Goal: Information Seeking & Learning: Find specific fact

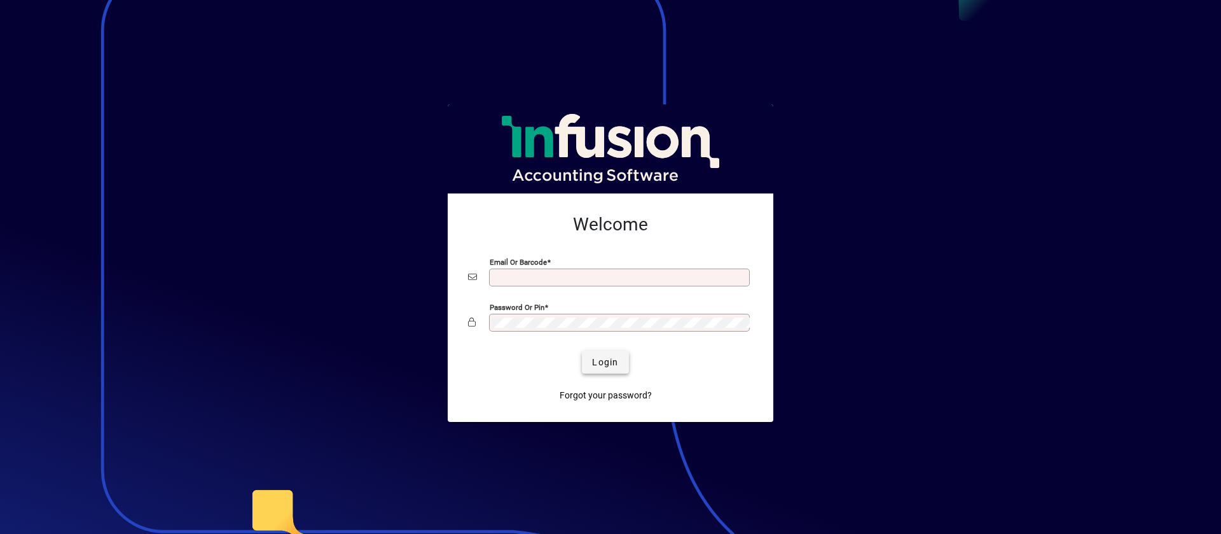
type input "**********"
click at [598, 360] on span "Login" at bounding box center [605, 361] width 26 height 13
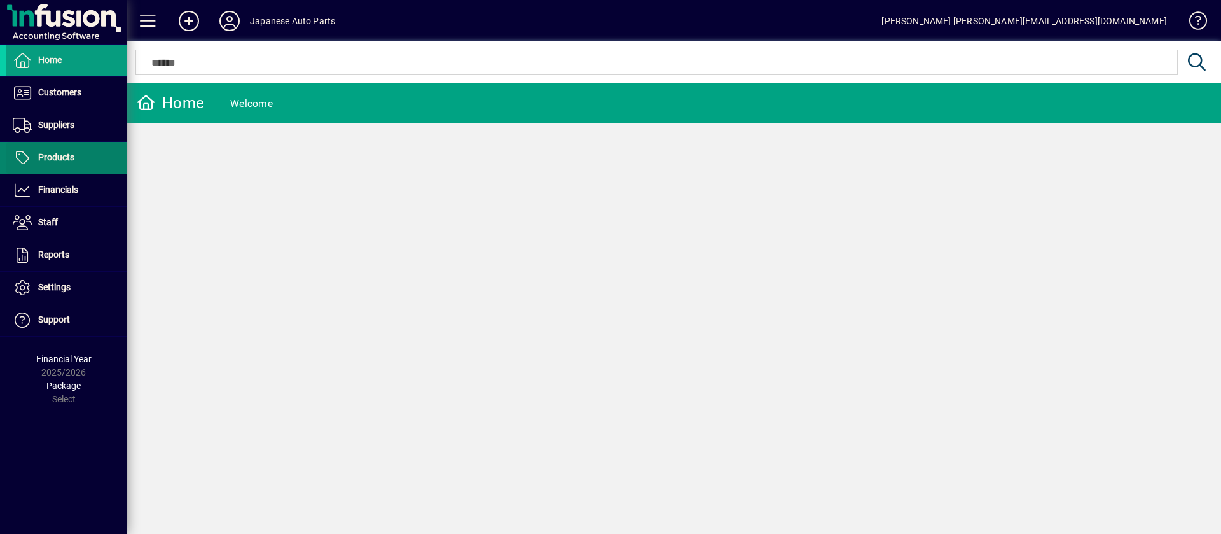
click at [73, 160] on span "Products" at bounding box center [56, 157] width 36 height 10
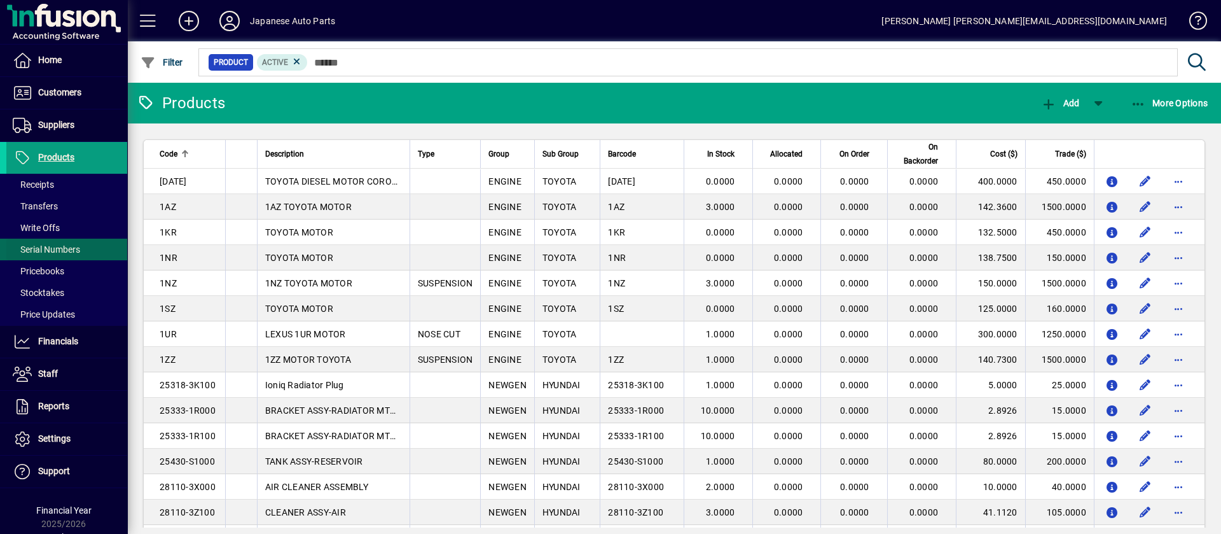
click at [63, 240] on span at bounding box center [66, 249] width 121 height 31
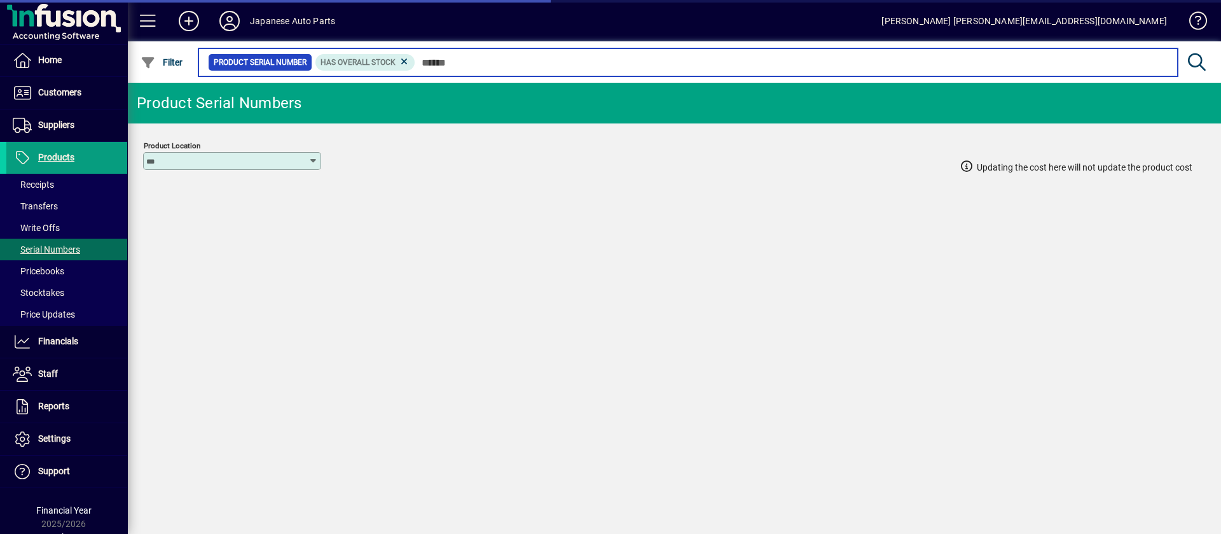
click at [478, 57] on input "text" at bounding box center [791, 62] width 752 height 18
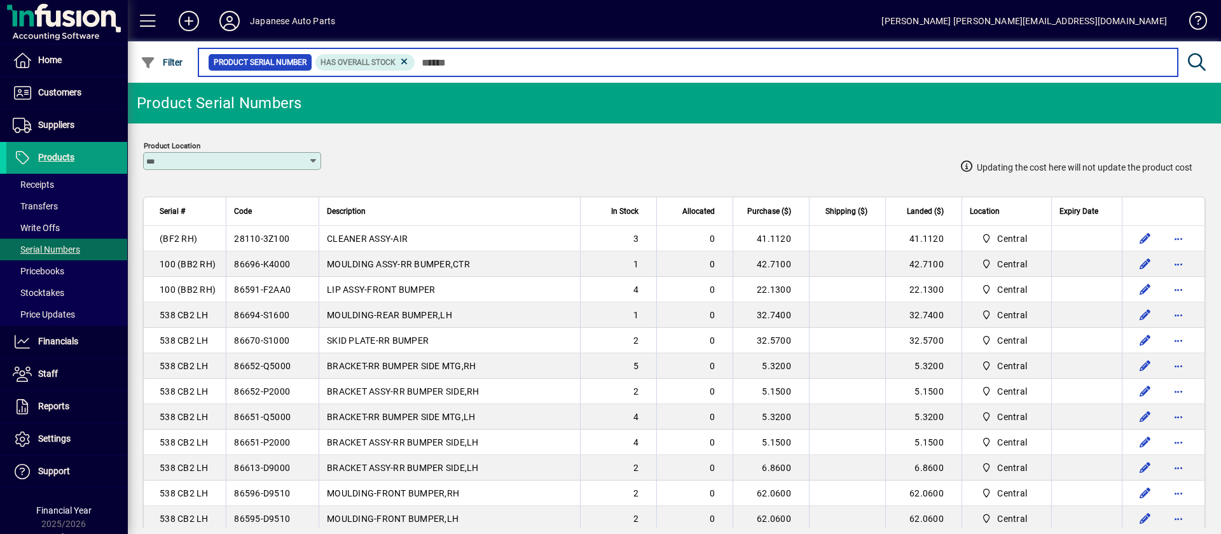
click at [506, 62] on input "text" at bounding box center [791, 62] width 752 height 18
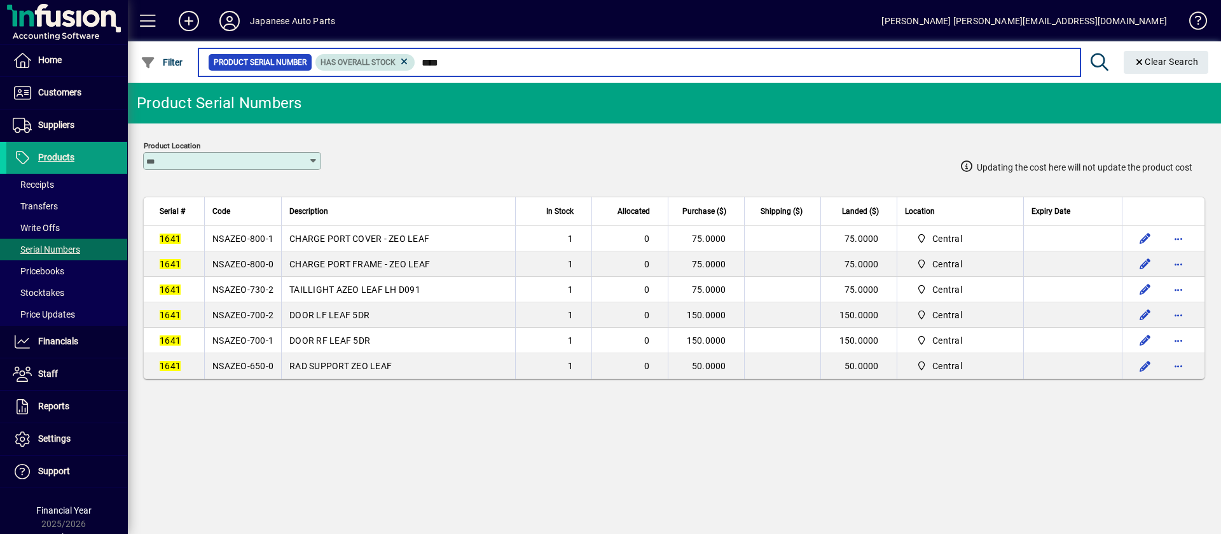
drag, startPoint x: 465, startPoint y: 65, endPoint x: 396, endPoint y: 58, distance: 69.1
click at [396, 58] on div "Product Serial Number Has Overall Stock ****" at bounding box center [639, 62] width 862 height 18
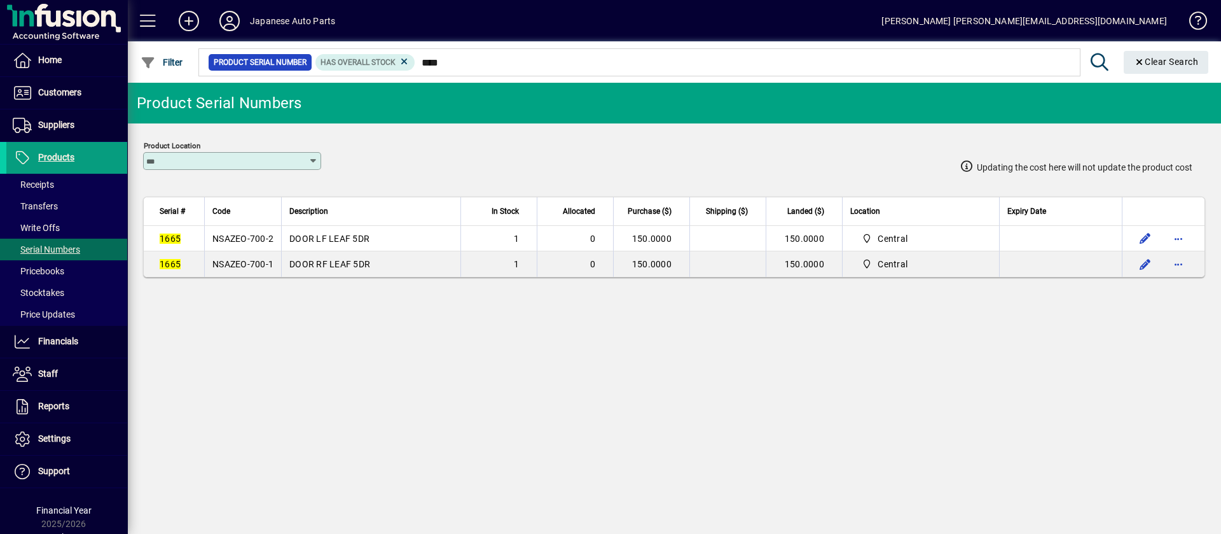
click at [268, 233] on span "NSAZEO-700-2" at bounding box center [242, 238] width 61 height 10
copy span "NSAZEO-700-2"
click at [260, 259] on span "NSAZEO-700-1" at bounding box center [242, 264] width 61 height 10
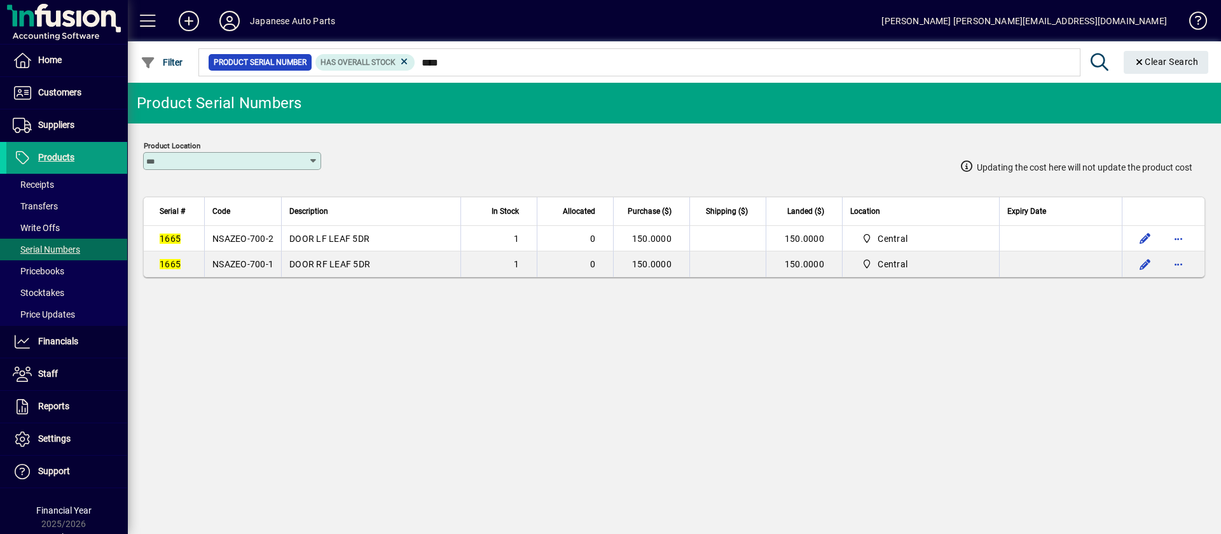
click at [260, 259] on span "NSAZEO-700-1" at bounding box center [242, 264] width 61 height 10
copy span "NSAZEO-700-1"
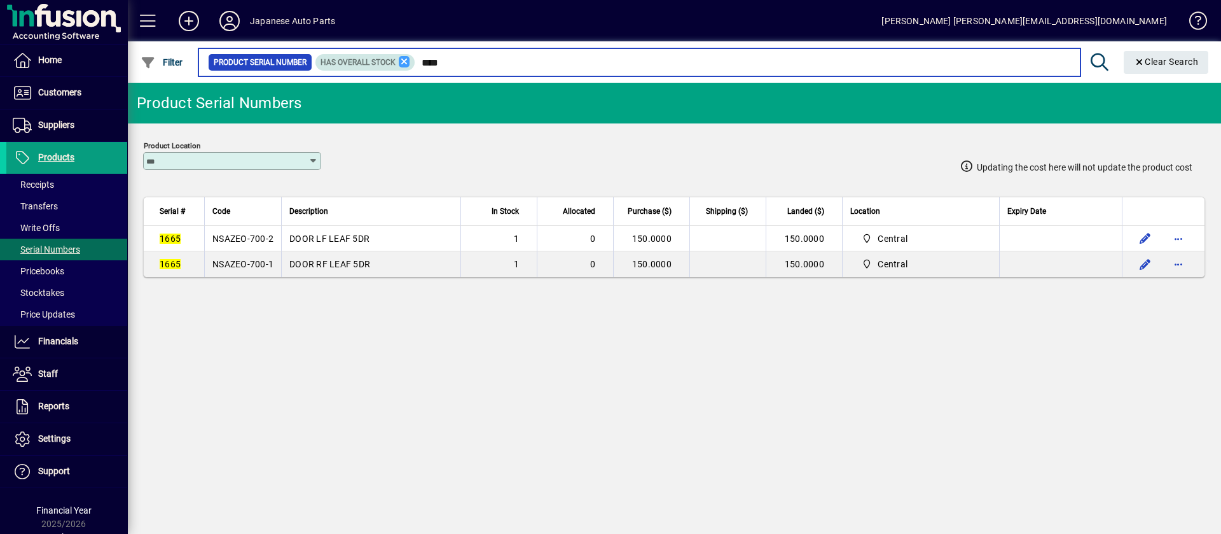
drag, startPoint x: 455, startPoint y: 67, endPoint x: 403, endPoint y: 59, distance: 52.1
click at [403, 59] on div "Product Serial Number Has Overall Stock ****" at bounding box center [639, 62] width 862 height 18
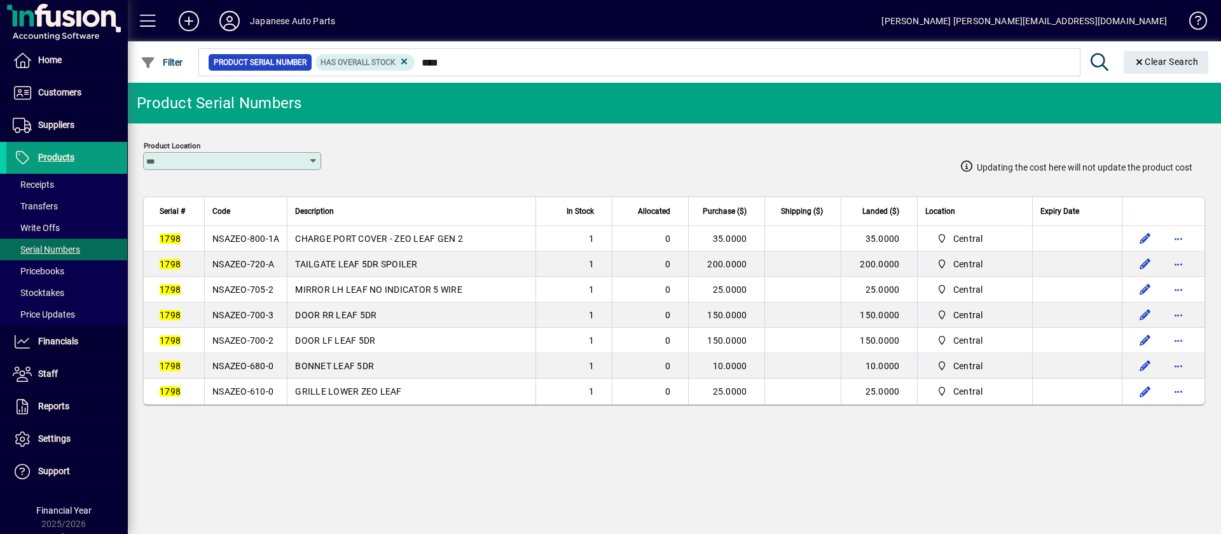
click at [249, 267] on span "NSAZEO-720-A" at bounding box center [243, 264] width 62 height 10
copy span "NSAZEO-720-A"
click at [266, 290] on span "NSAZEO-705-2" at bounding box center [242, 289] width 61 height 10
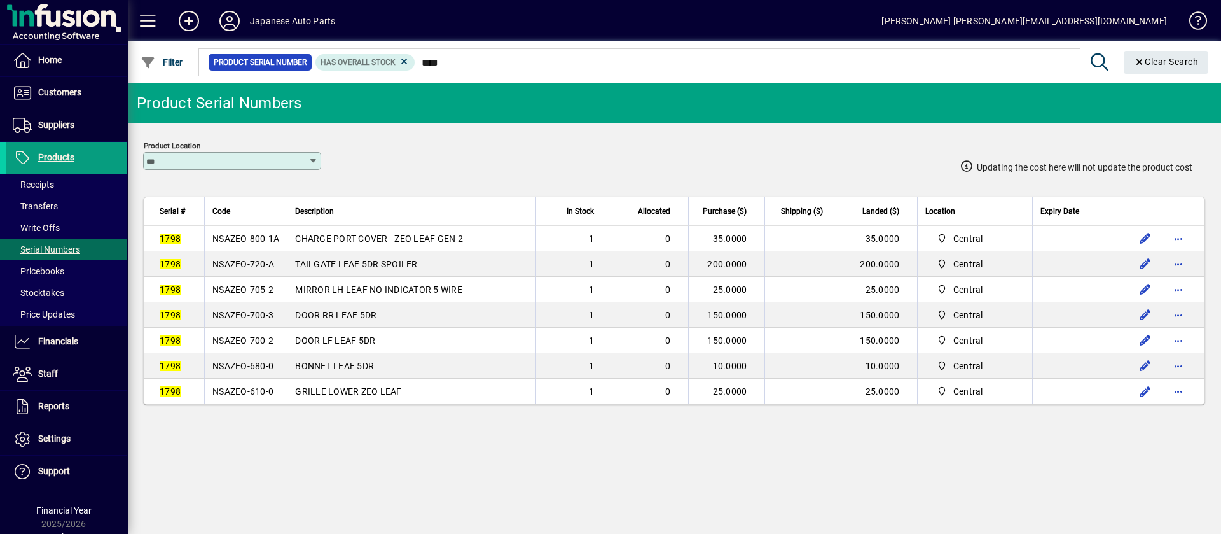
click at [266, 290] on span "NSAZEO-705-2" at bounding box center [242, 289] width 61 height 10
copy span "NSAZEO-705-2"
click at [257, 311] on span "NSAZEO-700-3" at bounding box center [242, 315] width 61 height 10
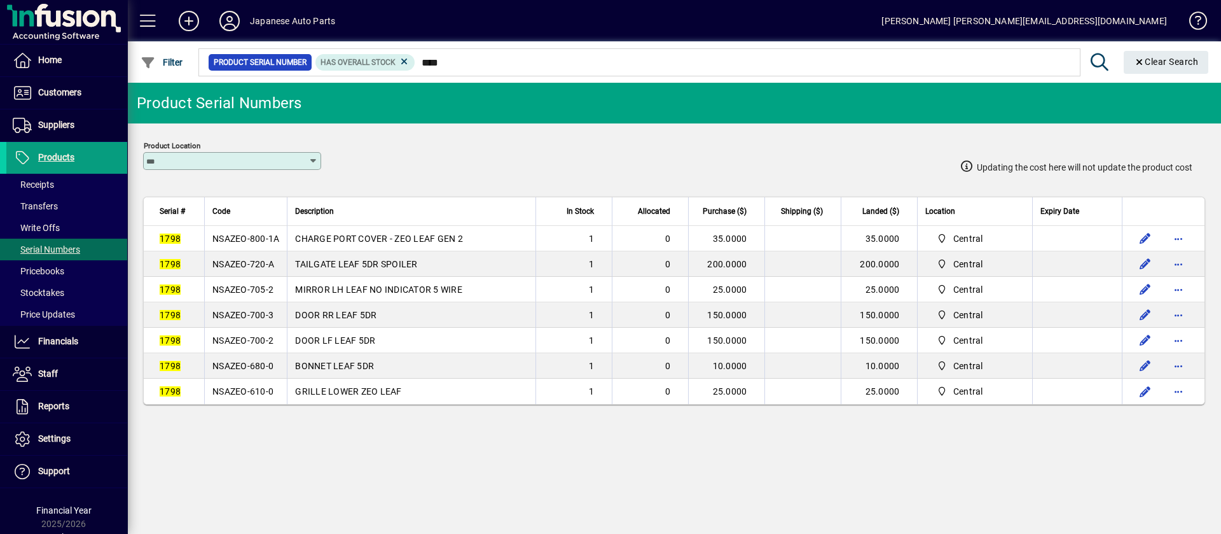
click at [257, 311] on span "NSAZEO-700-3" at bounding box center [242, 315] width 61 height 10
copy span "NSAZEO-700-3"
click at [271, 344] on span "NSAZEO-700-2" at bounding box center [242, 340] width 61 height 10
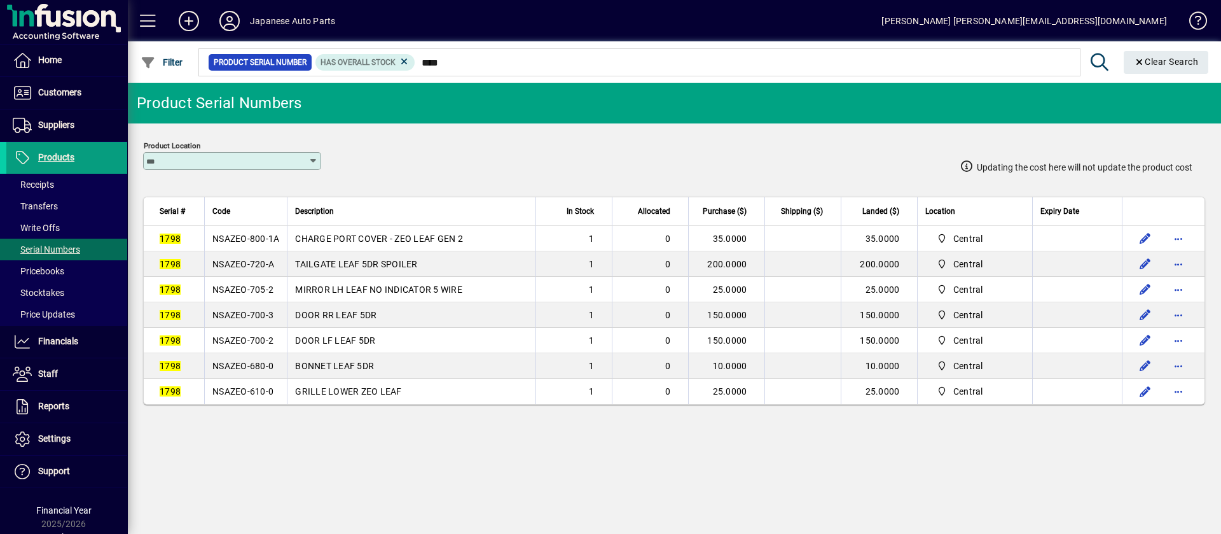
copy span "NSAZEO-700-2"
click at [270, 368] on span "NSAZEO-680-0" at bounding box center [242, 366] width 61 height 10
copy span "NSAZEO-680-0"
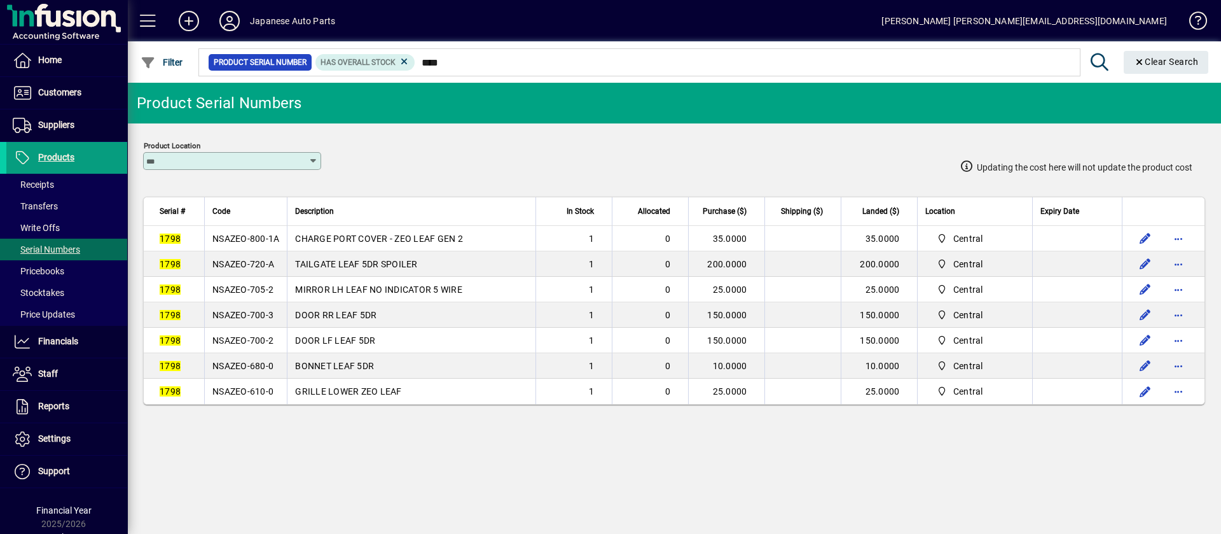
click at [249, 390] on span "NSAZEO-610-0" at bounding box center [242, 391] width 61 height 10
copy span "NSAZEO-610-0"
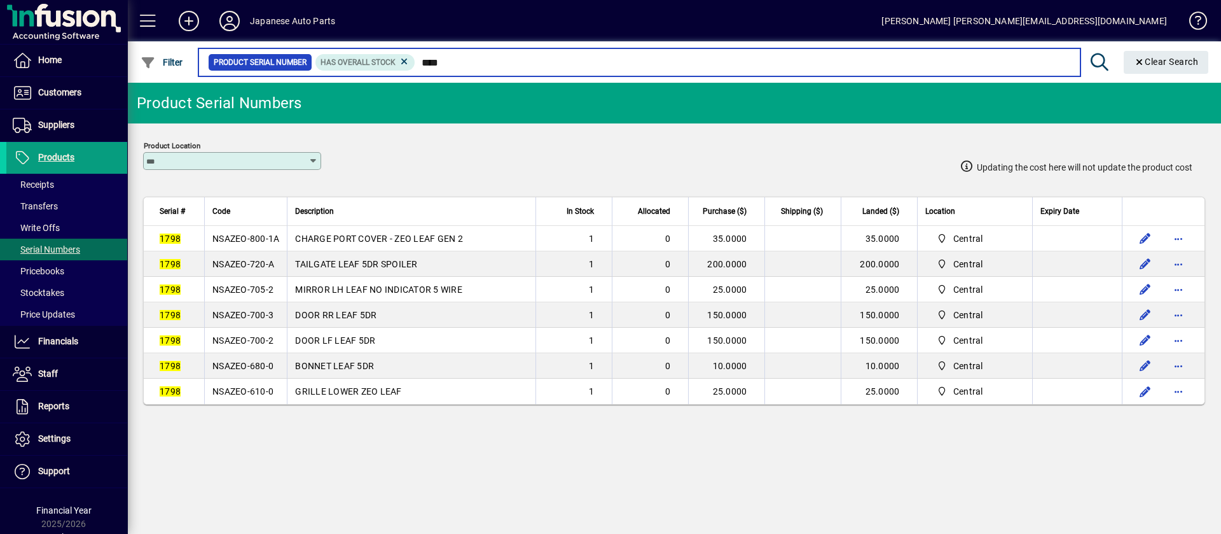
drag, startPoint x: 468, startPoint y: 65, endPoint x: 420, endPoint y: 65, distance: 47.7
click at [420, 65] on input "****" at bounding box center [742, 62] width 654 height 18
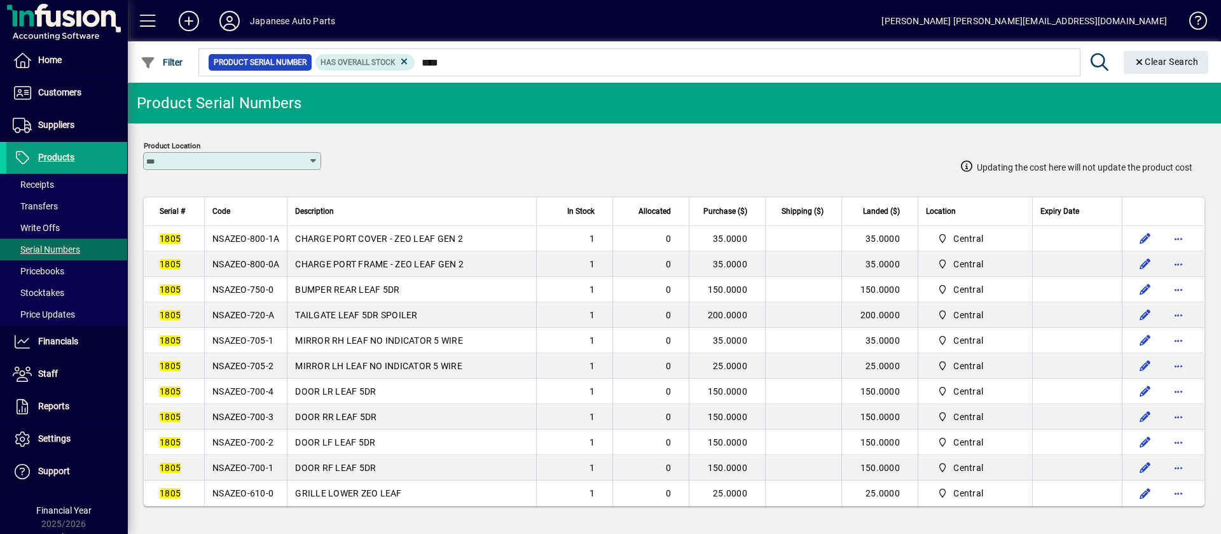
click at [273, 289] on td "NSAZEO-750-0" at bounding box center [245, 289] width 83 height 25
copy span "NSAZEO-750-0"
click at [256, 317] on span "NSAZEO-720-A" at bounding box center [243, 315] width 62 height 10
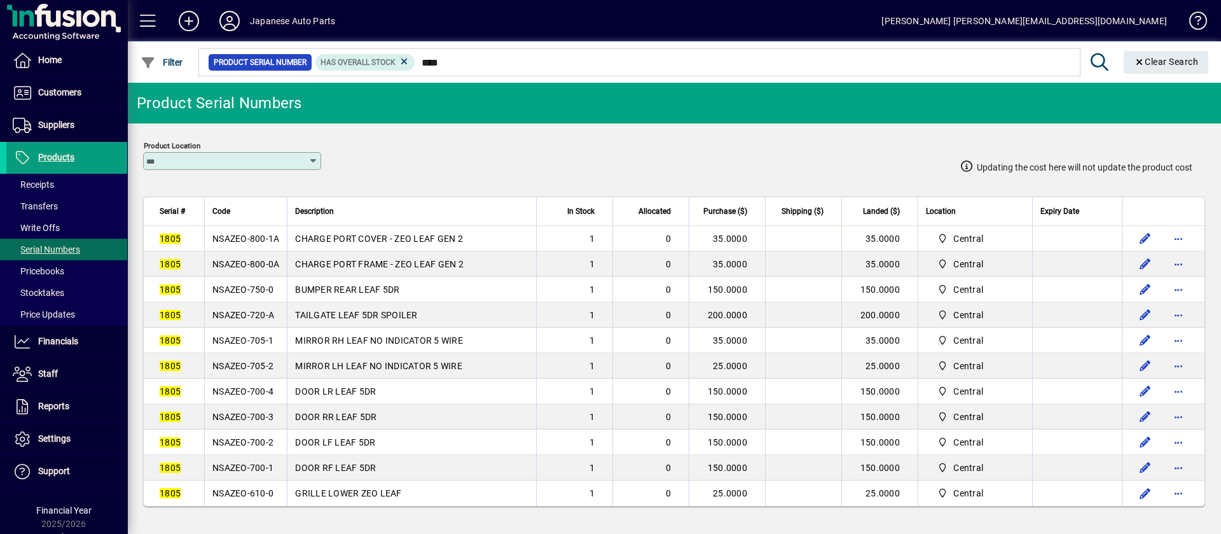
click at [255, 317] on span "NSAZEO-720-A" at bounding box center [243, 315] width 62 height 10
copy span "NSAZEO-720-A"
click at [279, 337] on td "NSAZEO-705-1" at bounding box center [245, 339] width 83 height 25
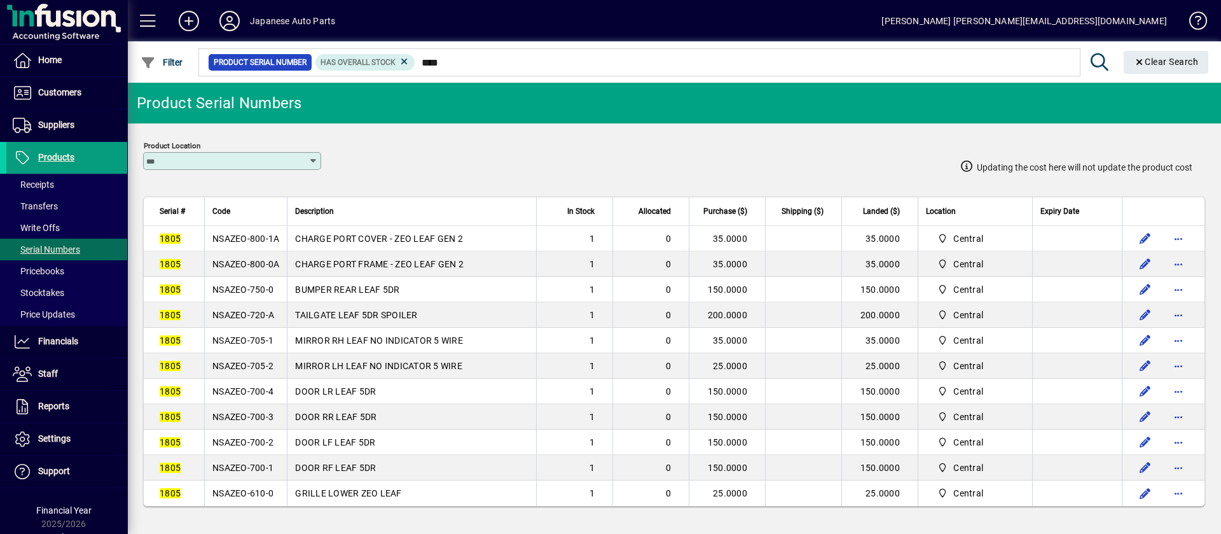
click at [279, 337] on td "NSAZEO-705-1" at bounding box center [245, 339] width 83 height 25
click at [265, 361] on span "NSAZEO-705-2" at bounding box center [242, 366] width 61 height 10
click at [266, 361] on span "NSAZEO-705-2" at bounding box center [242, 366] width 61 height 10
click at [212, 338] on span "NSAZEO-705-1" at bounding box center [242, 340] width 61 height 10
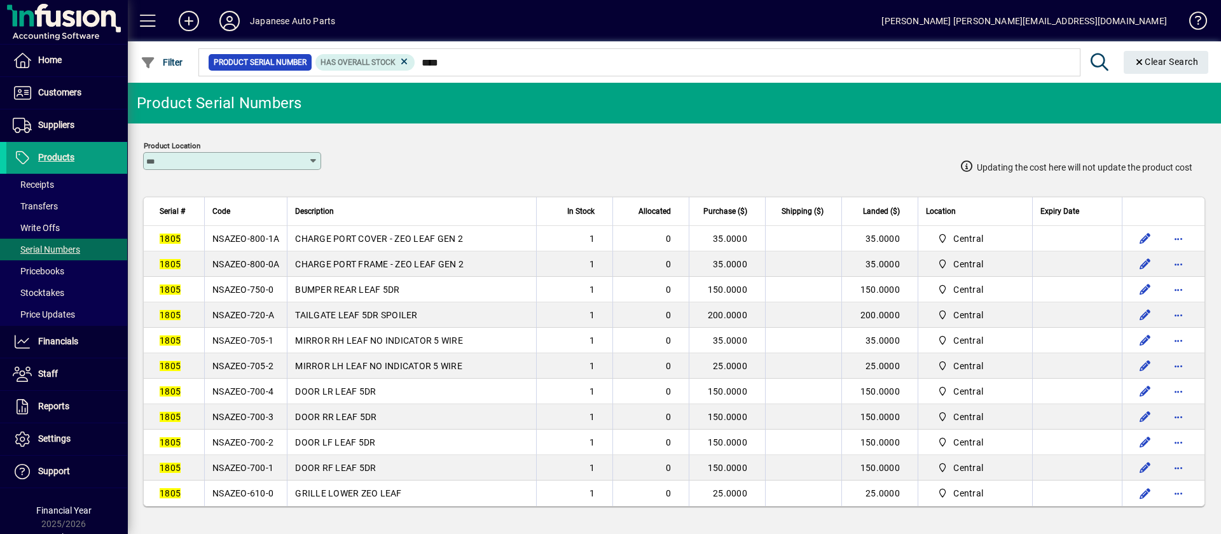
click at [212, 338] on span "NSAZEO-705-1" at bounding box center [242, 340] width 61 height 10
click at [228, 210] on span "Code" at bounding box center [221, 211] width 18 height 14
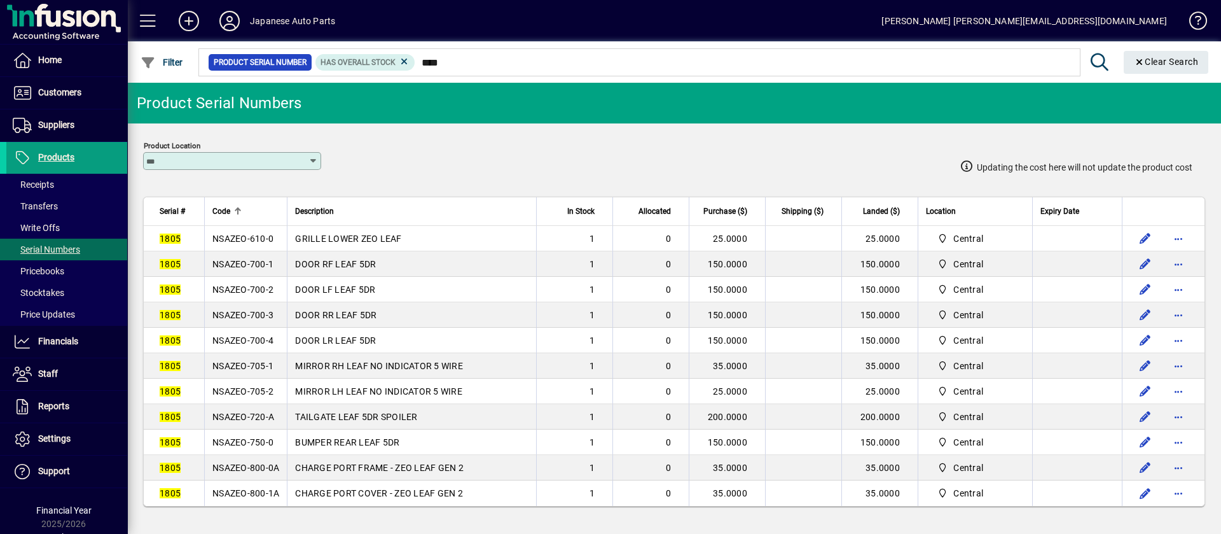
click at [228, 210] on span "Code" at bounding box center [221, 211] width 18 height 14
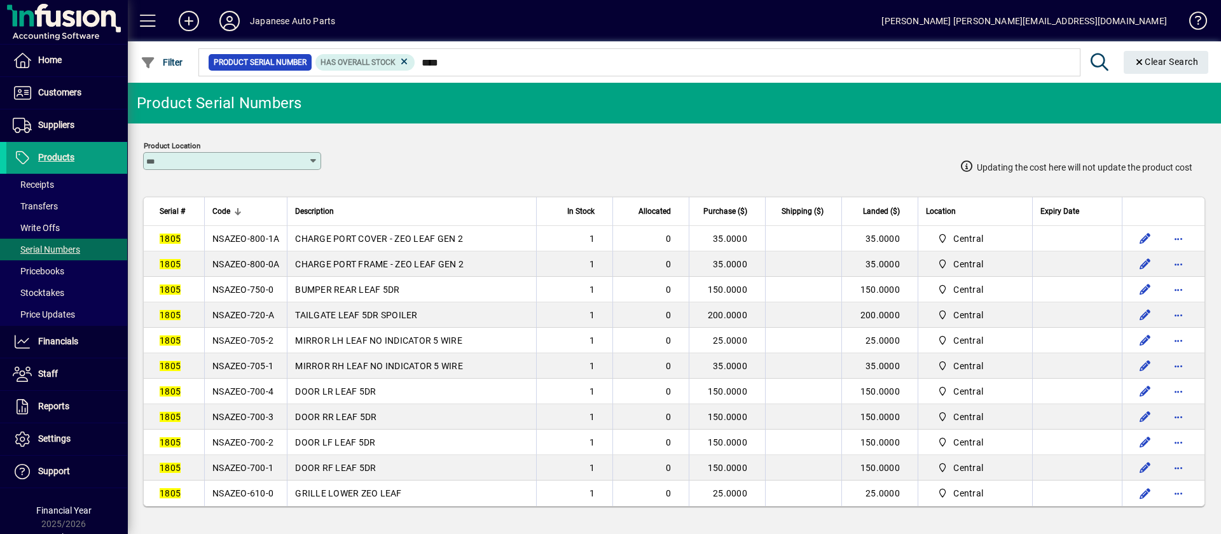
click at [359, 392] on span "DOOR LR LEAF 5DR" at bounding box center [335, 391] width 81 height 10
click at [263, 396] on td "NSAZEO-700-4" at bounding box center [245, 390] width 83 height 25
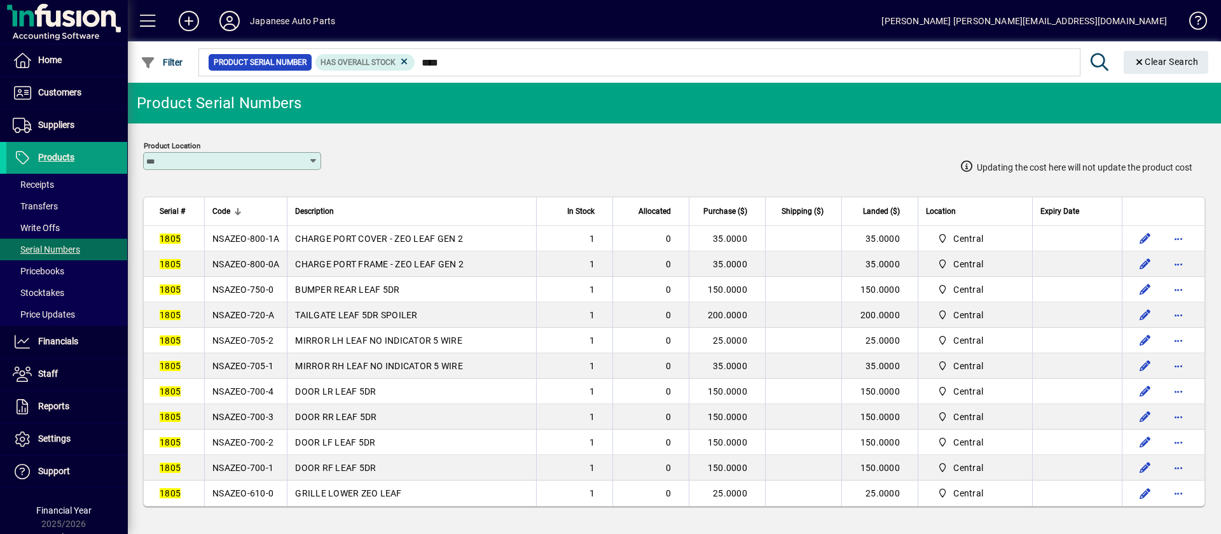
click at [263, 396] on td "NSAZEO-700-4" at bounding box center [245, 390] width 83 height 25
click at [254, 413] on span "NSAZEO-700-3" at bounding box center [242, 416] width 61 height 10
click at [273, 446] on td "NSAZEO-700-2" at bounding box center [245, 441] width 83 height 25
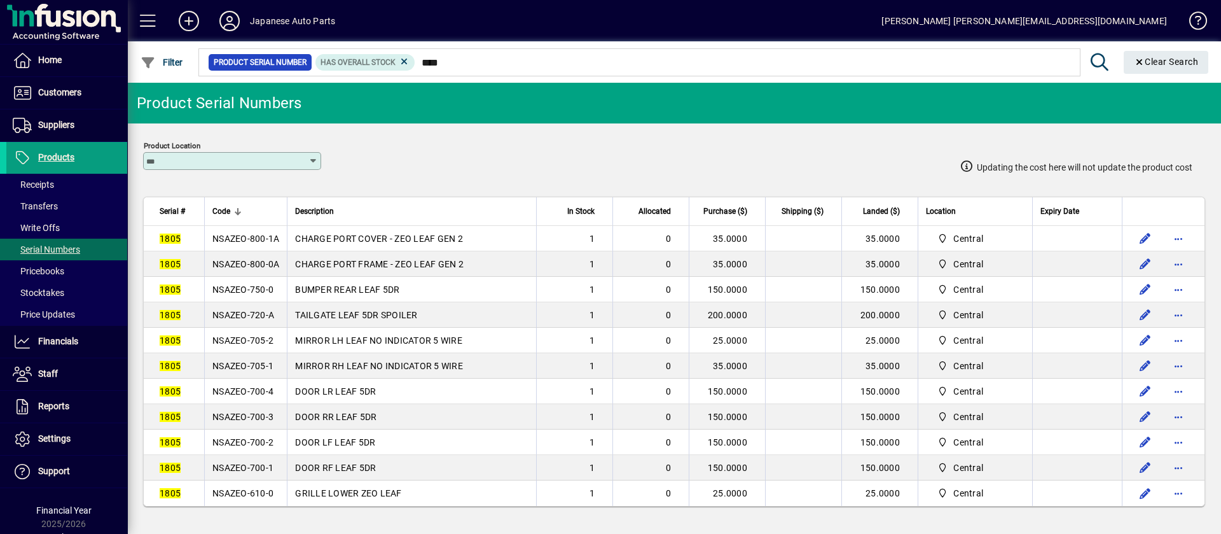
click at [273, 446] on td "NSAZEO-700-2" at bounding box center [245, 441] width 83 height 25
click at [260, 458] on td "NSAZEO-700-1" at bounding box center [245, 467] width 83 height 25
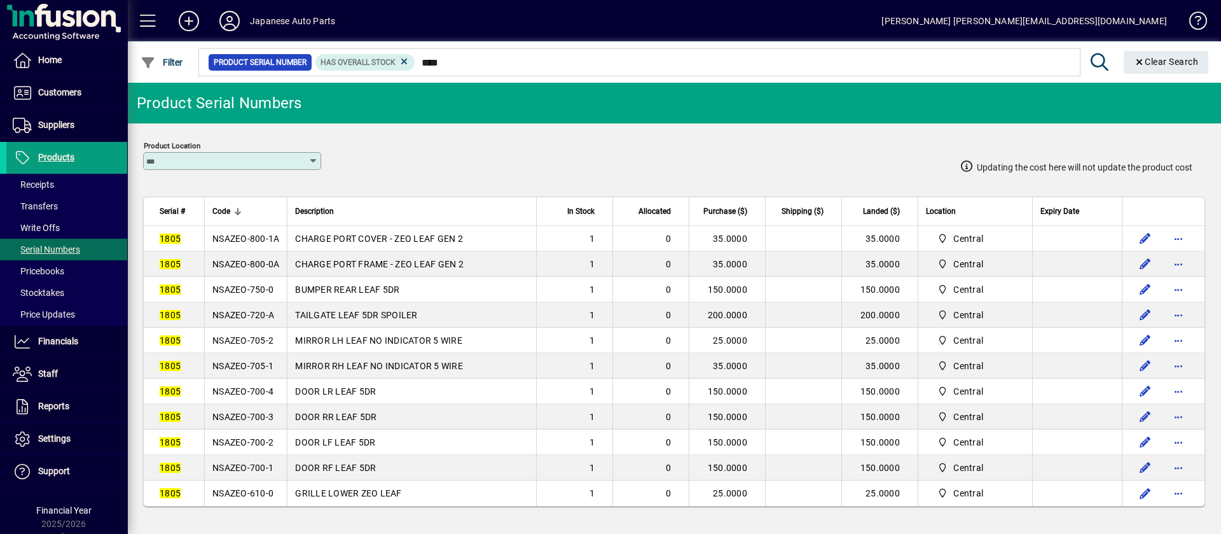
click at [258, 493] on span "NSAZEO-610-0" at bounding box center [242, 493] width 61 height 10
click at [258, 492] on span "NSAZEO-610-0" at bounding box center [242, 493] width 61 height 10
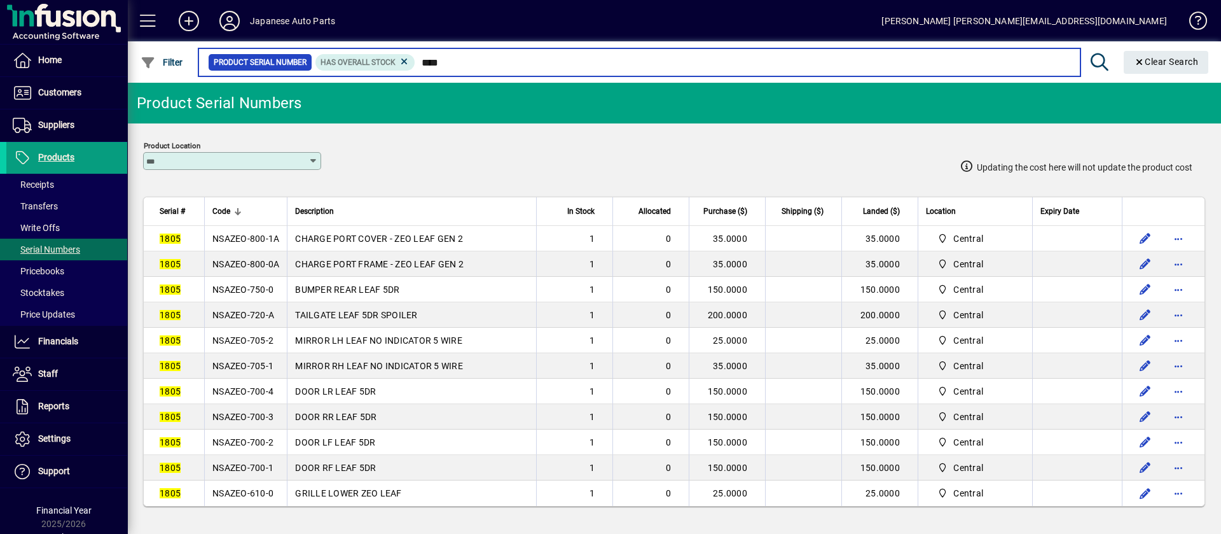
drag, startPoint x: 472, startPoint y: 55, endPoint x: 428, endPoint y: 57, distance: 43.9
click at [428, 57] on input "****" at bounding box center [742, 62] width 654 height 18
type input "*"
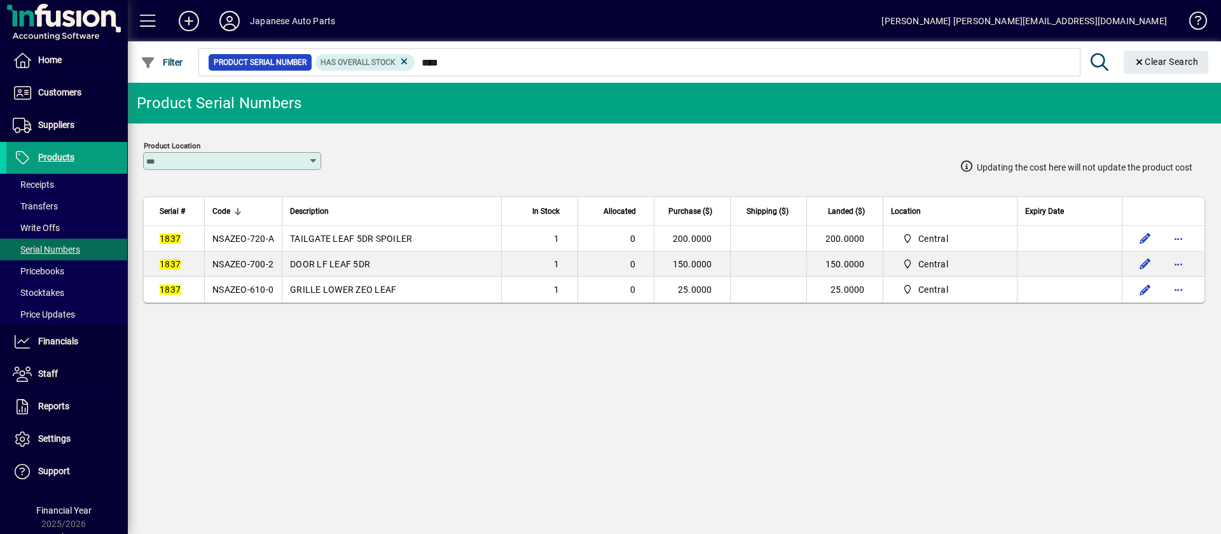
click at [263, 244] on td "NSAZEO-720-A" at bounding box center [243, 238] width 78 height 25
click at [268, 265] on span "NSAZEO-700-2" at bounding box center [242, 264] width 61 height 10
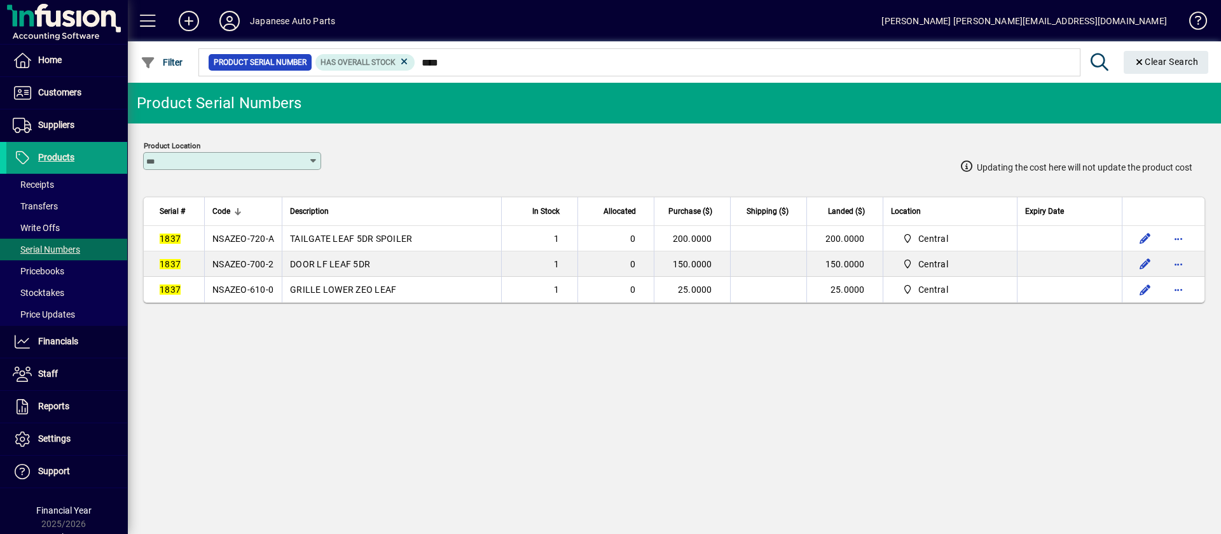
click at [268, 265] on span "NSAZEO-700-2" at bounding box center [242, 264] width 61 height 10
click at [265, 292] on span "NSAZEO-610-0" at bounding box center [242, 289] width 61 height 10
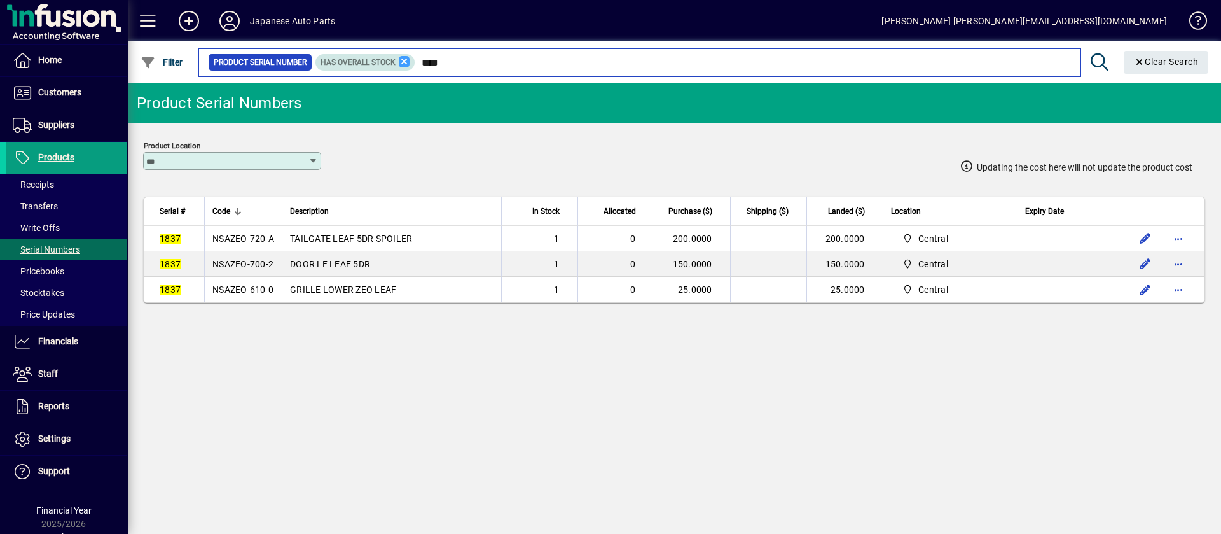
drag, startPoint x: 471, startPoint y: 70, endPoint x: 405, endPoint y: 65, distance: 65.7
click at [405, 65] on div "Product Serial Number Has Overall Stock ****" at bounding box center [639, 62] width 862 height 18
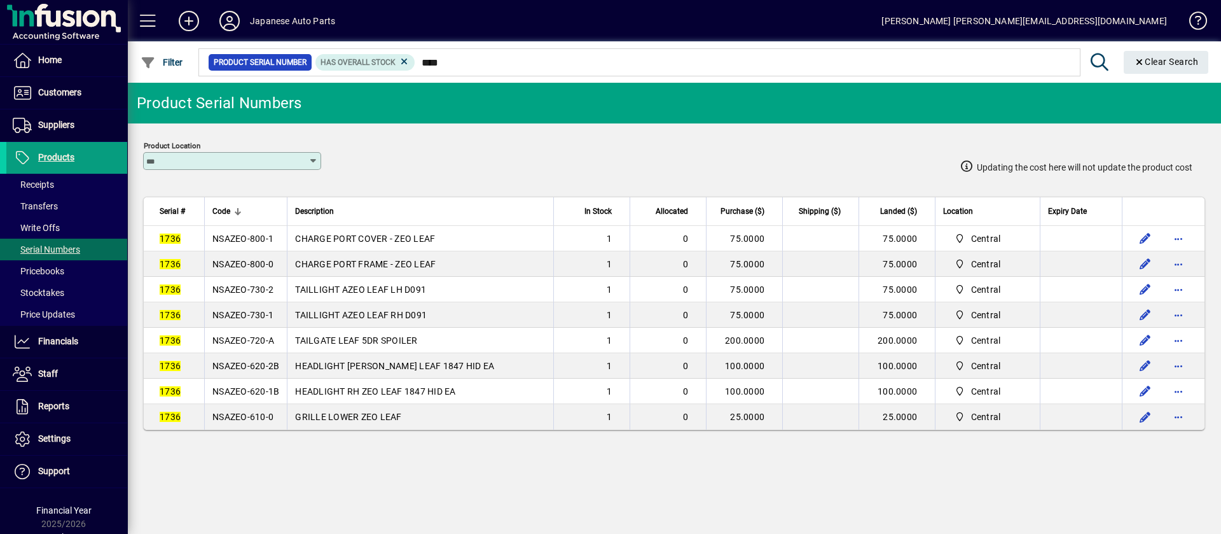
click at [260, 294] on td "NSAZEO-730-2" at bounding box center [245, 289] width 83 height 25
click at [252, 307] on td "NSAZEO-730-1" at bounding box center [245, 314] width 83 height 25
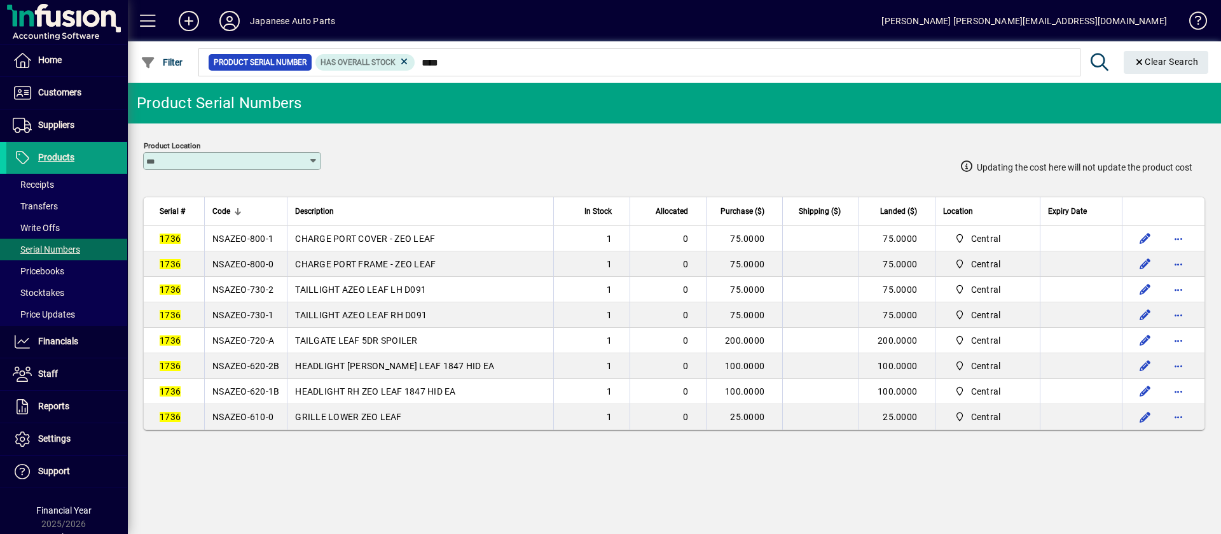
click at [252, 307] on td "NSAZEO-730-1" at bounding box center [245, 314] width 83 height 25
click at [267, 343] on span "NSAZEO-720-A" at bounding box center [243, 340] width 62 height 10
click at [267, 342] on span "NSAZEO-720-A" at bounding box center [243, 340] width 62 height 10
click at [248, 371] on td "NSAZEO-620-2B" at bounding box center [245, 365] width 83 height 25
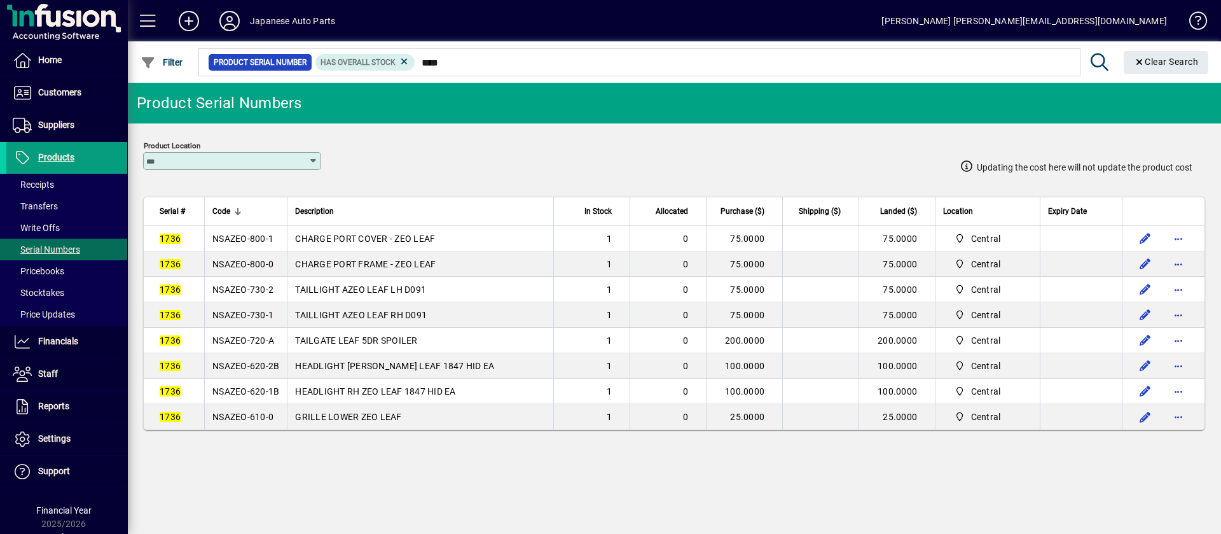
click at [248, 371] on td "NSAZEO-620-2B" at bounding box center [245, 365] width 83 height 25
click at [251, 388] on span "NSAZEO-620-1B" at bounding box center [245, 391] width 67 height 10
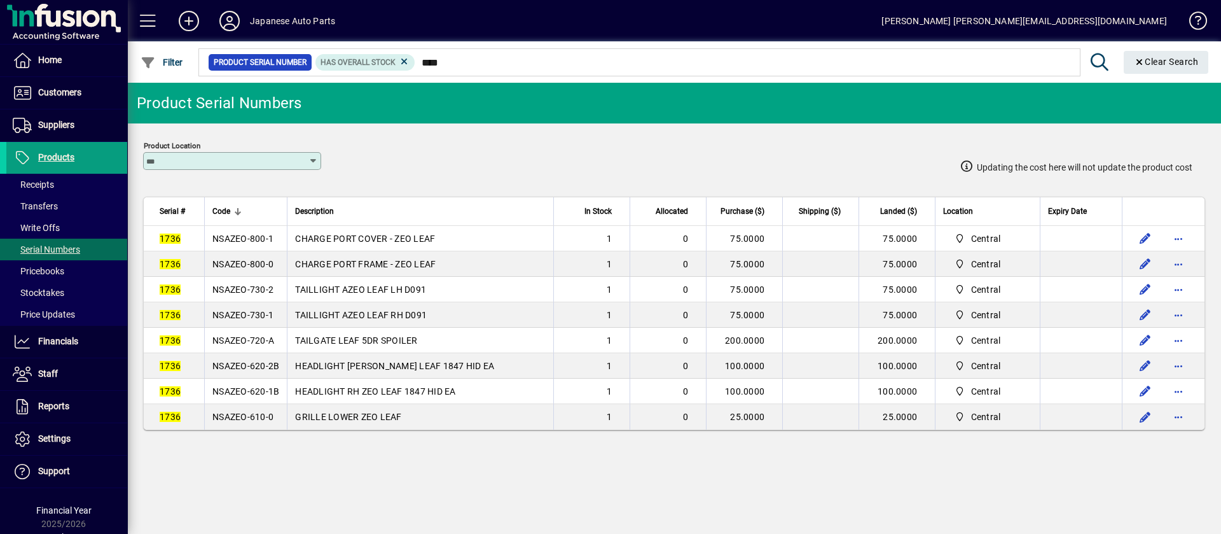
click at [274, 412] on td "NSAZEO-610-0" at bounding box center [245, 416] width 83 height 25
click at [274, 411] on td "NSAZEO-610-0" at bounding box center [245, 416] width 83 height 25
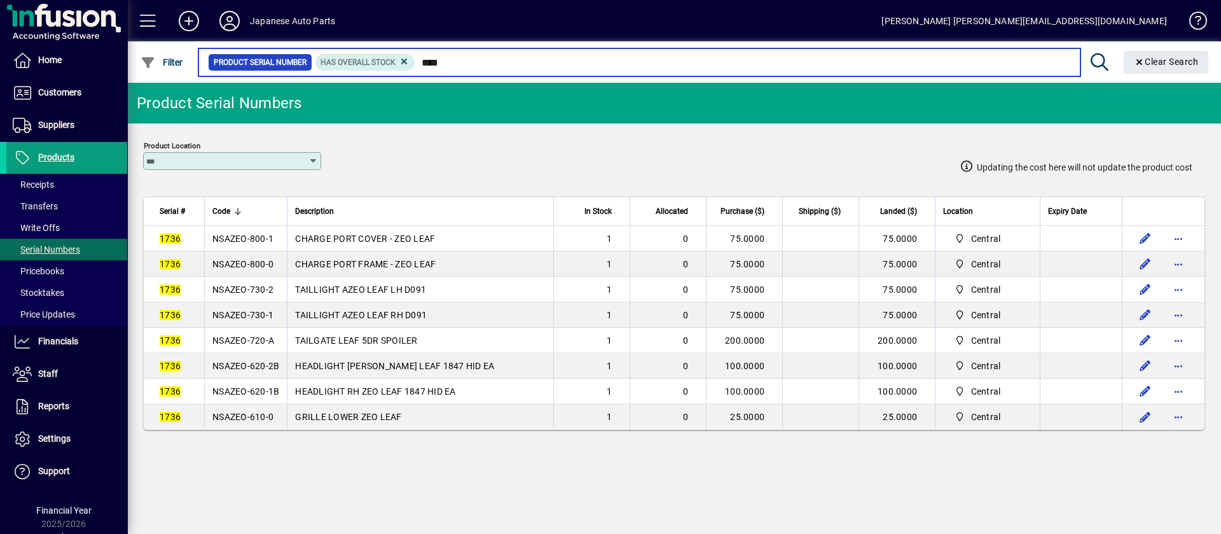
drag, startPoint x: 507, startPoint y: 61, endPoint x: 389, endPoint y: 43, distance: 119.6
click at [387, 46] on mat-form-field "Product Serial Number Has Overall Stock **** Clear Search" at bounding box center [705, 61] width 1018 height 41
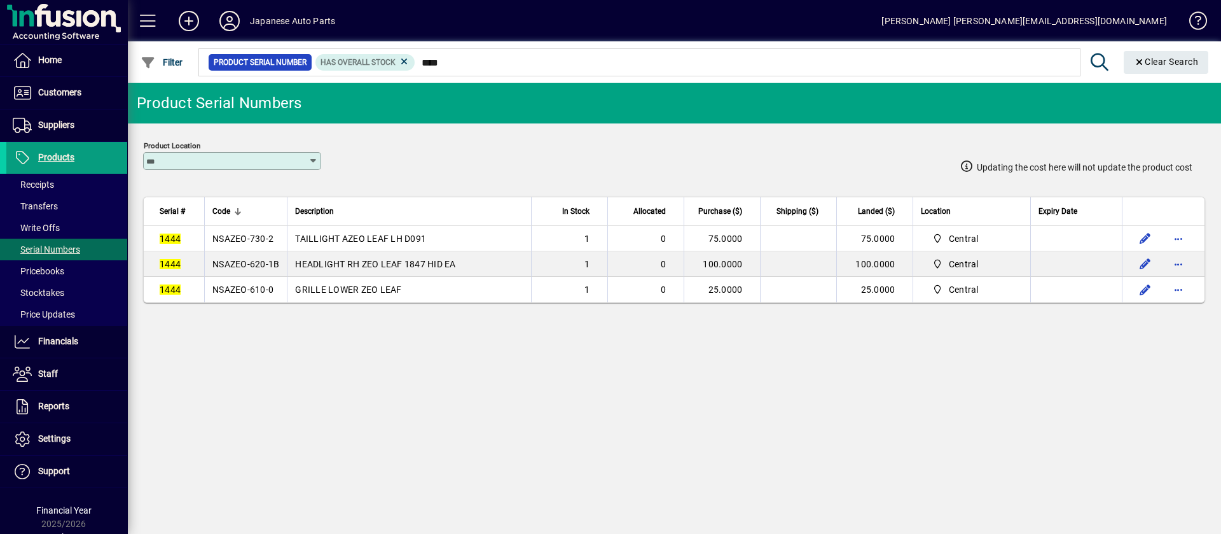
click at [266, 238] on span "NSAZEO-730-2" at bounding box center [242, 238] width 61 height 10
click at [259, 265] on span "NSAZEO-620-1B" at bounding box center [245, 264] width 67 height 10
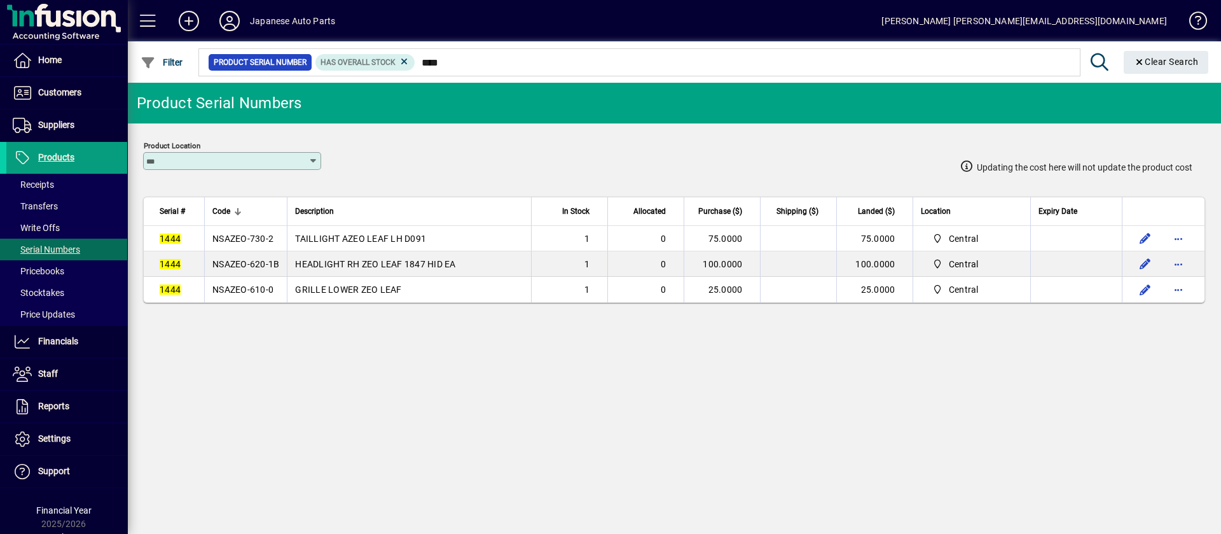
click at [259, 265] on span "NSAZEO-620-1B" at bounding box center [245, 264] width 67 height 10
click at [240, 289] on span "NSAZEO-610-0" at bounding box center [242, 289] width 61 height 10
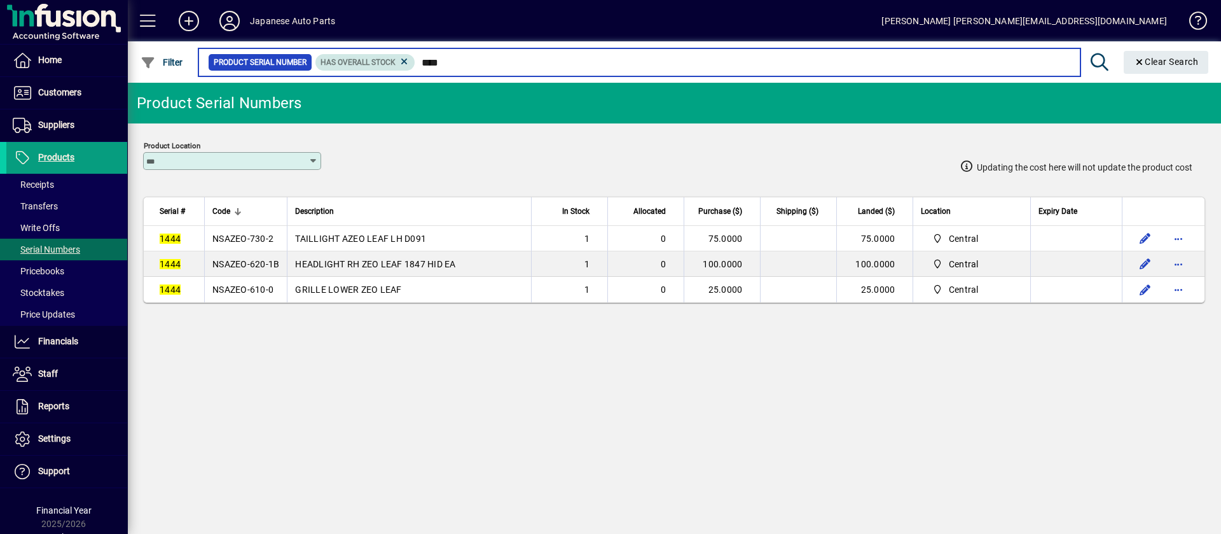
drag, startPoint x: 460, startPoint y: 64, endPoint x: 388, endPoint y: 58, distance: 72.7
click at [388, 58] on div "Product Serial Number Has Overall Stock ****" at bounding box center [639, 62] width 862 height 18
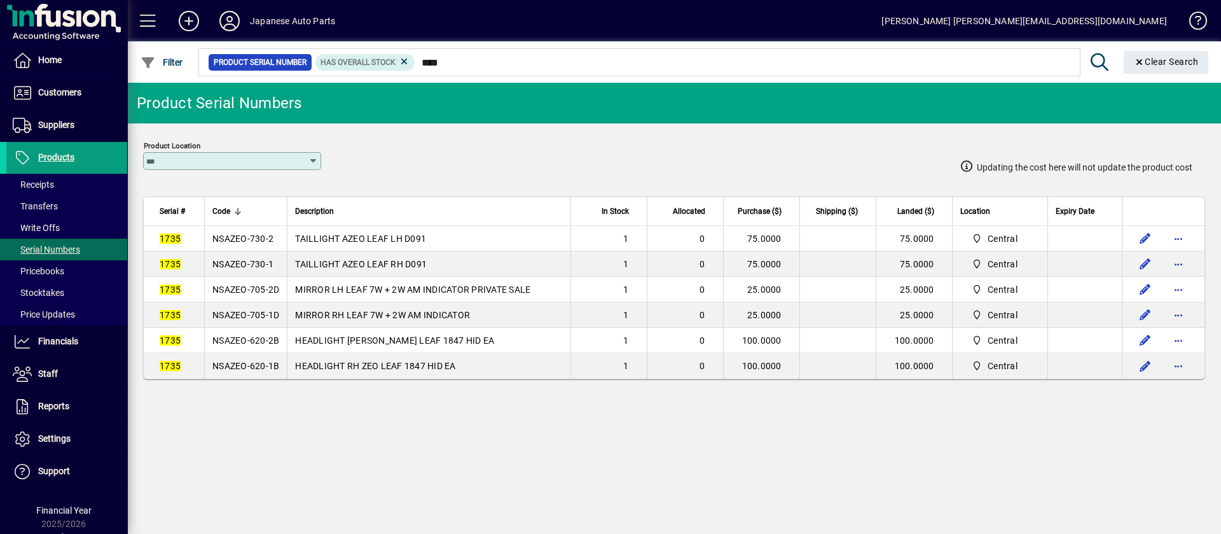
click at [268, 238] on span "NSAZEO-730-2" at bounding box center [242, 238] width 61 height 10
click at [275, 261] on td "NSAZEO-730-1" at bounding box center [245, 263] width 83 height 25
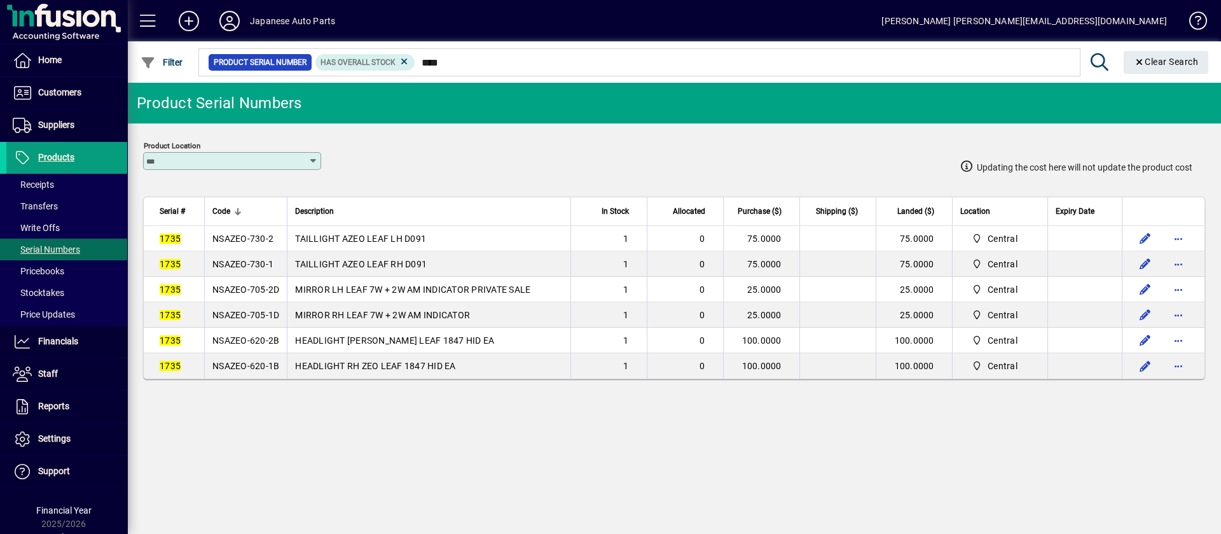
click at [275, 261] on td "NSAZEO-730-1" at bounding box center [245, 263] width 83 height 25
click at [286, 341] on td "NSAZEO-620-2B" at bounding box center [245, 339] width 83 height 25
click at [270, 341] on span "NSAZEO-620-2B" at bounding box center [245, 340] width 67 height 10
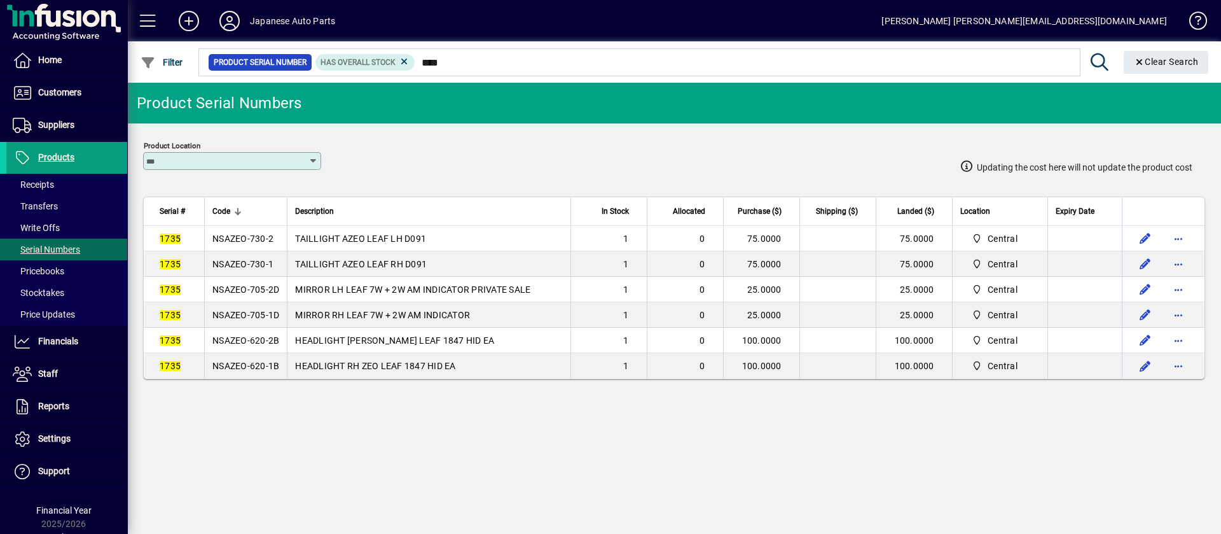
click at [270, 341] on span "NSAZEO-620-2B" at bounding box center [245, 340] width 67 height 10
click at [268, 371] on td "NSAZEO-620-1B" at bounding box center [245, 365] width 83 height 25
click at [471, 72] on mat-chip-set "Product Serial Number Has Overall Stock ****" at bounding box center [639, 62] width 881 height 27
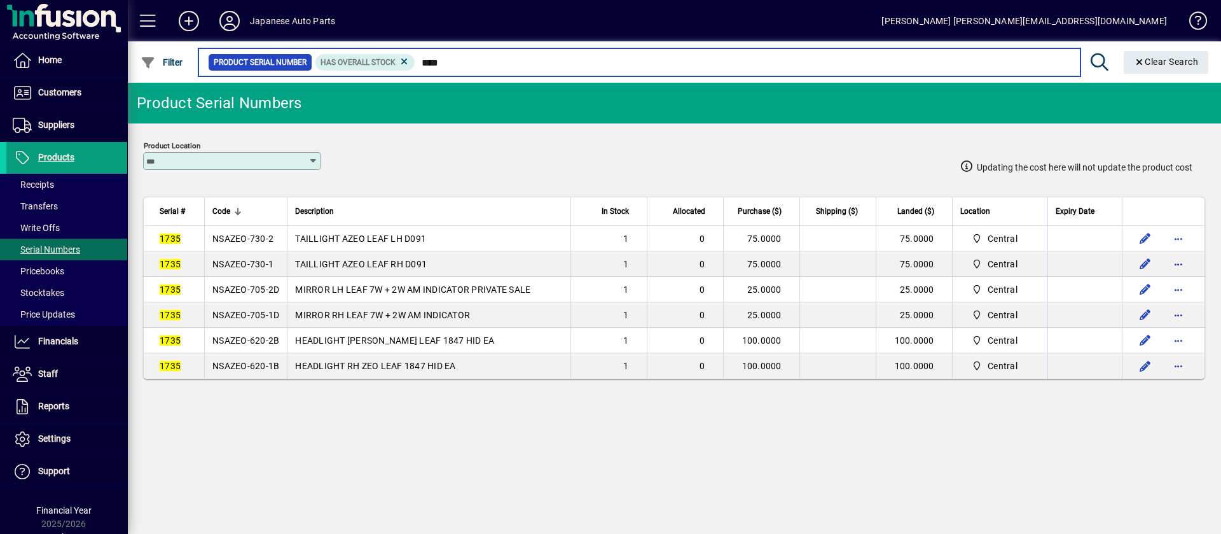
drag, startPoint x: 472, startPoint y: 67, endPoint x: 380, endPoint y: 52, distance: 92.9
click at [380, 52] on mat-form-field "Product Serial Number Has Overall Stock **** Clear Search" at bounding box center [705, 61] width 1018 height 41
type input "****"
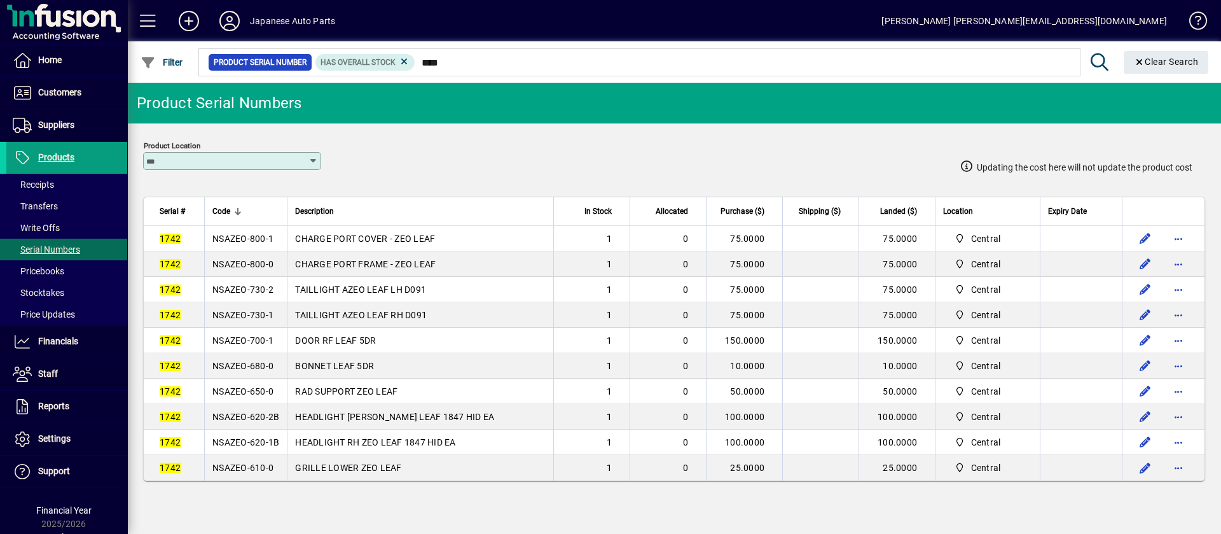
click at [260, 284] on span "NSAZEO-730-2" at bounding box center [242, 289] width 61 height 10
click at [222, 322] on td "NSAZEO-730-1" at bounding box center [245, 314] width 83 height 25
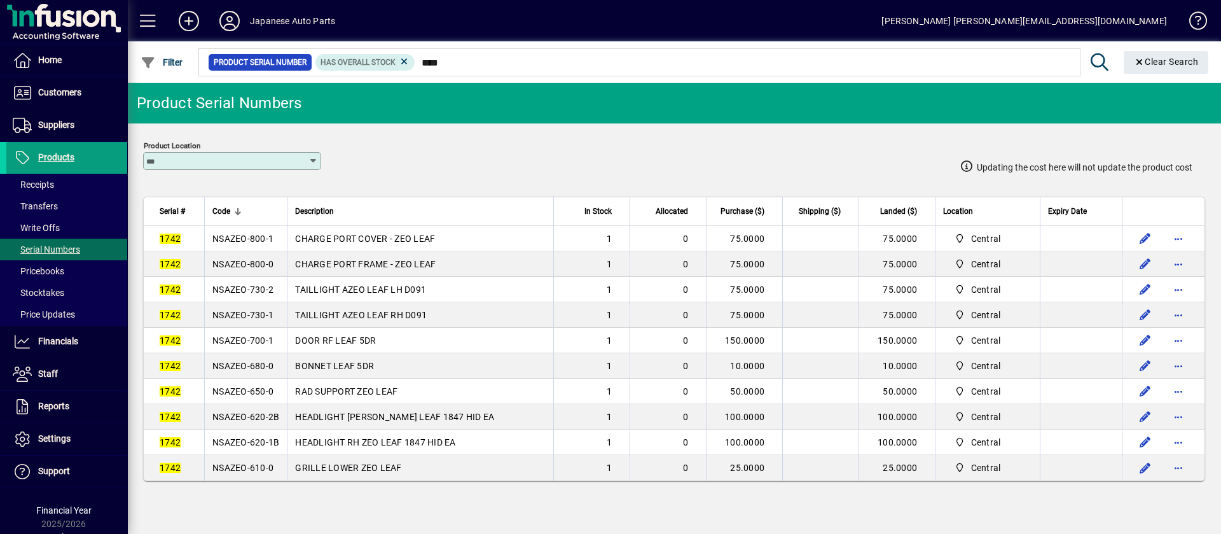
click at [222, 322] on td "NSAZEO-730-1" at bounding box center [245, 314] width 83 height 25
click at [245, 335] on span "NSAZEO-700-1" at bounding box center [242, 340] width 61 height 10
click at [265, 364] on span "NSAZEO-680-0" at bounding box center [242, 366] width 61 height 10
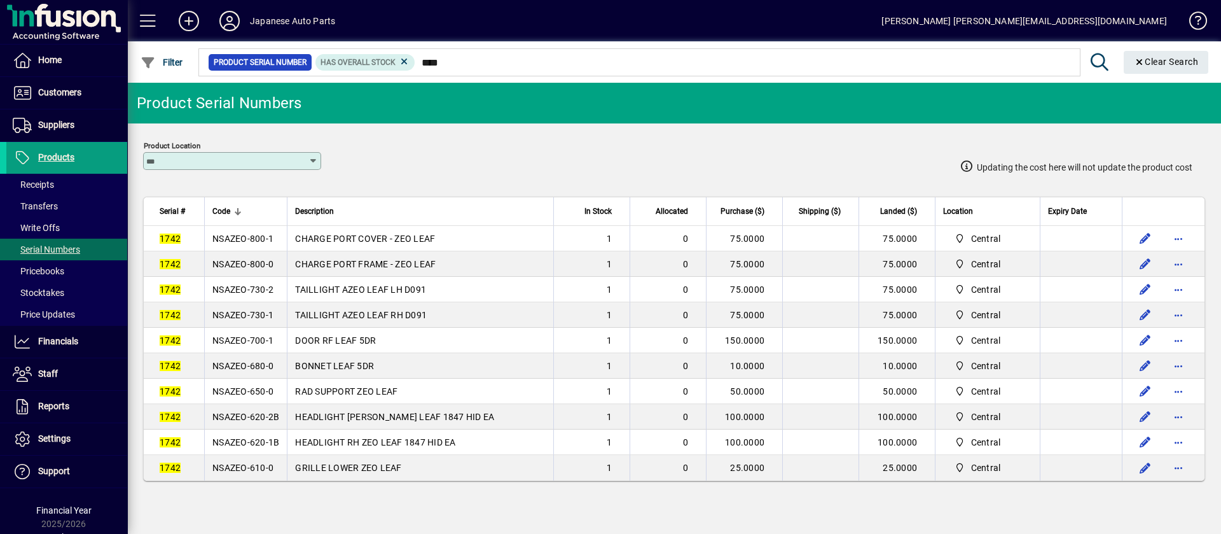
click at [265, 364] on span "NSAZEO-680-0" at bounding box center [242, 366] width 61 height 10
click at [249, 394] on span "NSAZEO-650-0" at bounding box center [242, 391] width 61 height 10
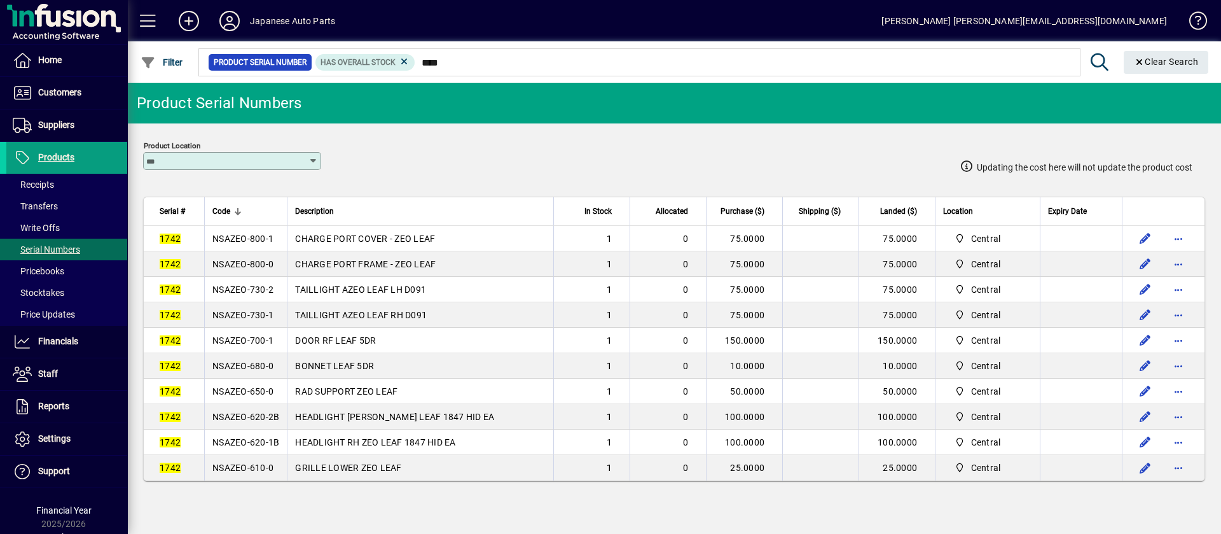
click at [247, 408] on td "NSAZEO-620-2B" at bounding box center [245, 416] width 83 height 25
click at [277, 450] on td "NSAZEO-620-1B" at bounding box center [245, 441] width 83 height 25
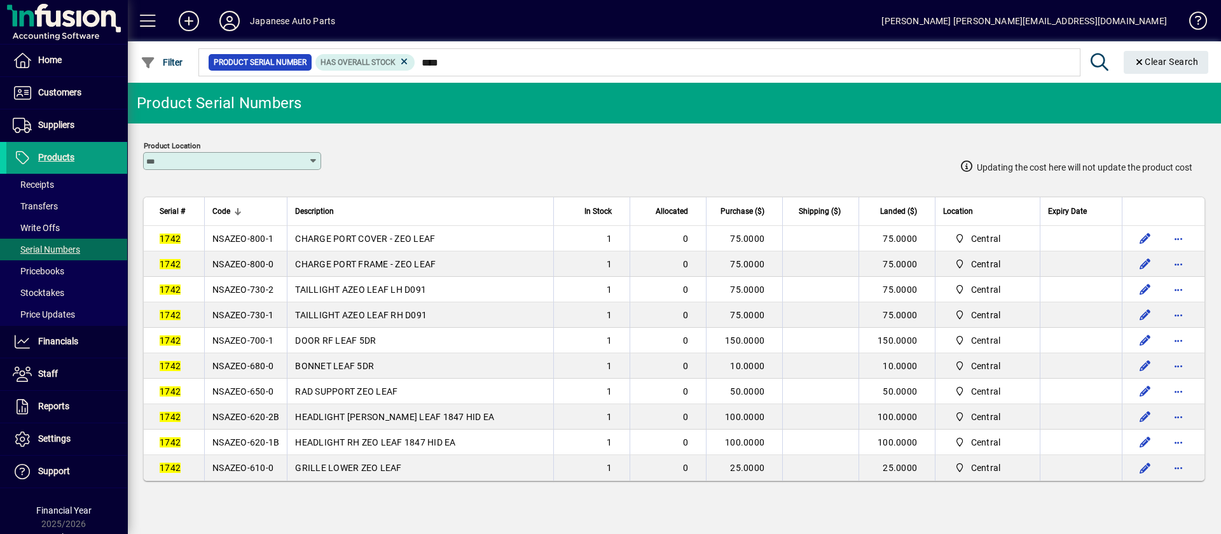
click at [277, 450] on td "NSAZEO-620-1B" at bounding box center [245, 441] width 83 height 25
click at [274, 465] on td "NSAZEO-610-0" at bounding box center [245, 467] width 83 height 25
